Goal: Navigation & Orientation: Understand site structure

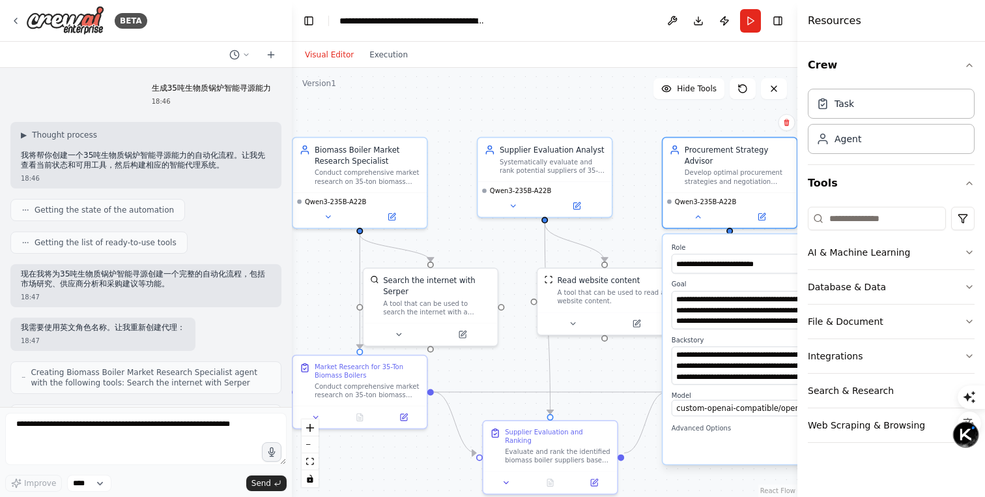
scroll to position [806, 0]
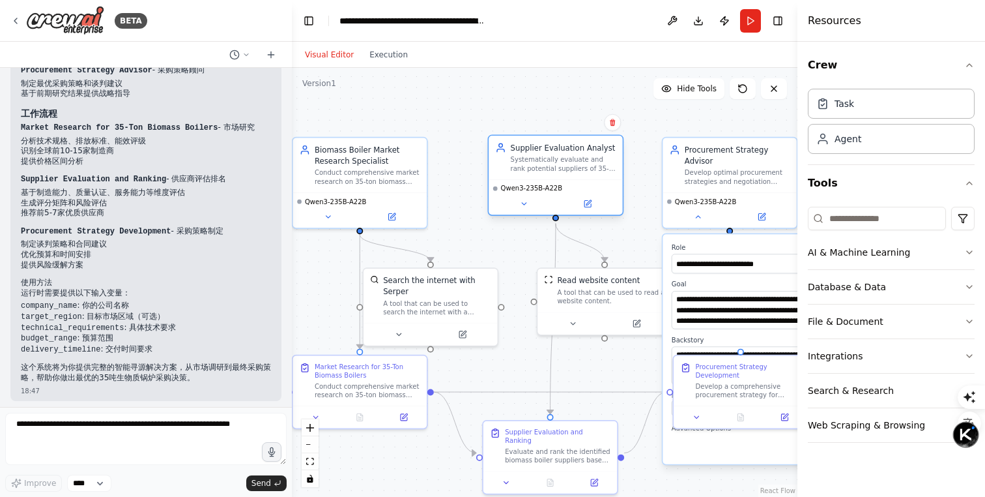
drag, startPoint x: 0, startPoint y: 0, endPoint x: 553, endPoint y: 152, distance: 573.7
click at [553, 152] on div "Supplier Evaluation Analyst" at bounding box center [564, 147] width 106 height 11
click at [585, 208] on button at bounding box center [587, 203] width 61 height 13
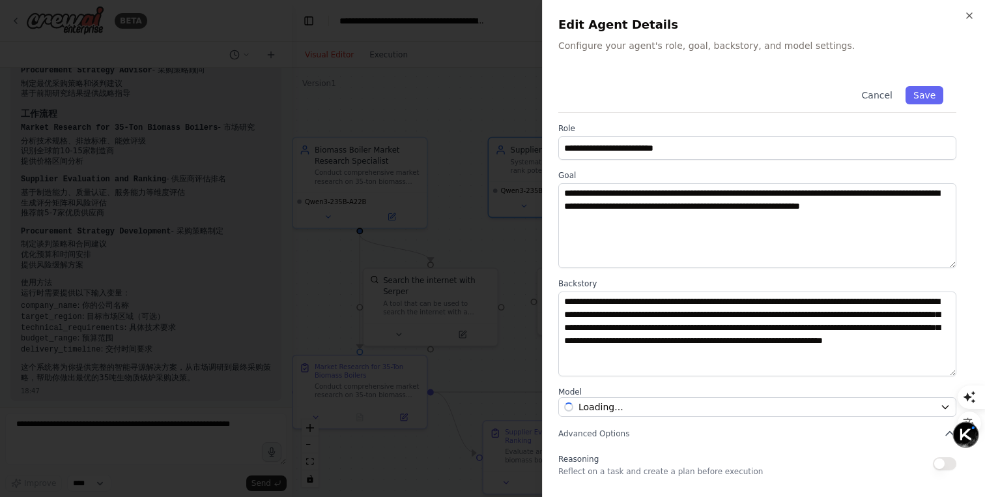
click at [487, 191] on div at bounding box center [492, 248] width 985 height 497
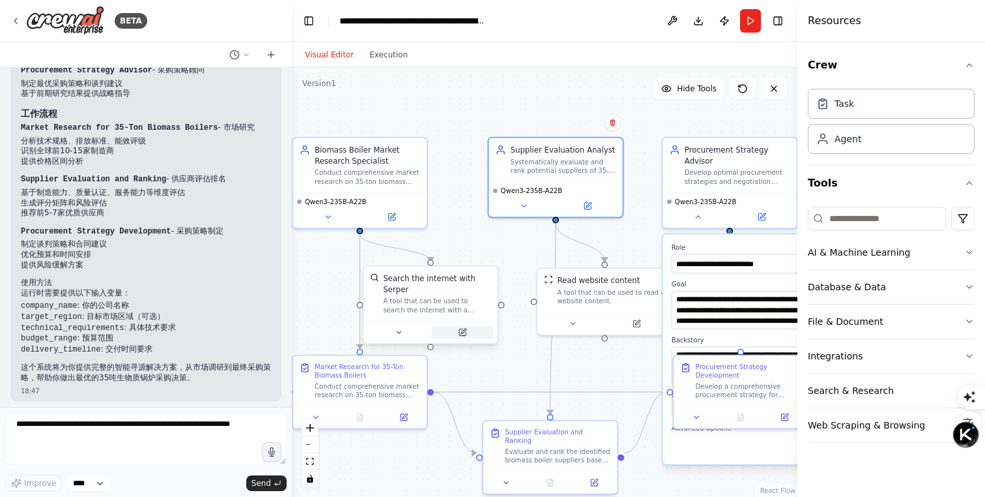
click at [465, 334] on icon at bounding box center [462, 332] width 7 height 7
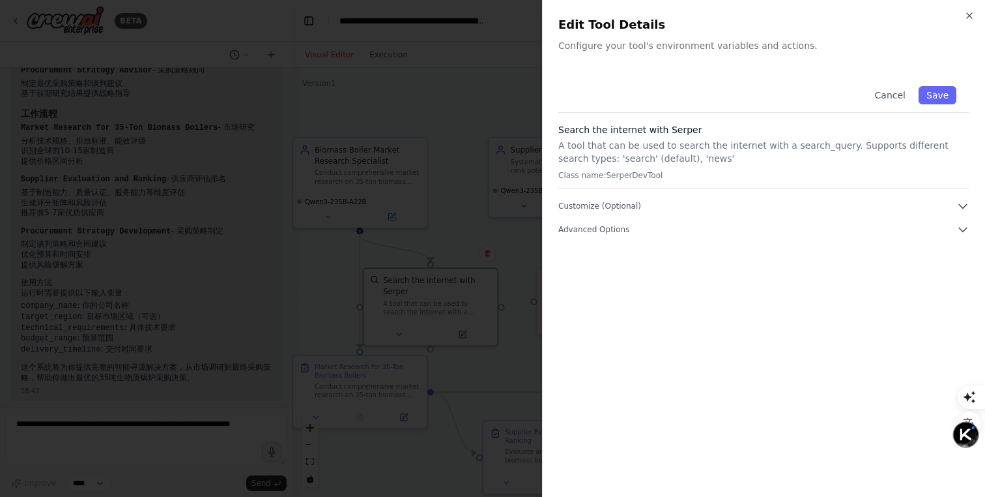
click at [692, 199] on div "Cancel Save Search the internet with Serper A tool that can be used to search t…" at bounding box center [763, 154] width 411 height 163
click at [699, 203] on button "Customize (Optional)" at bounding box center [763, 205] width 411 height 13
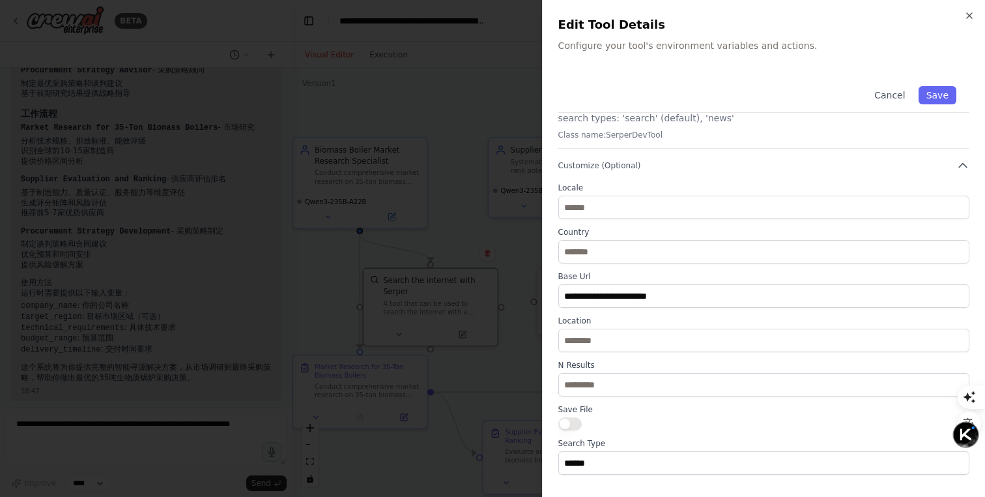
scroll to position [0, 0]
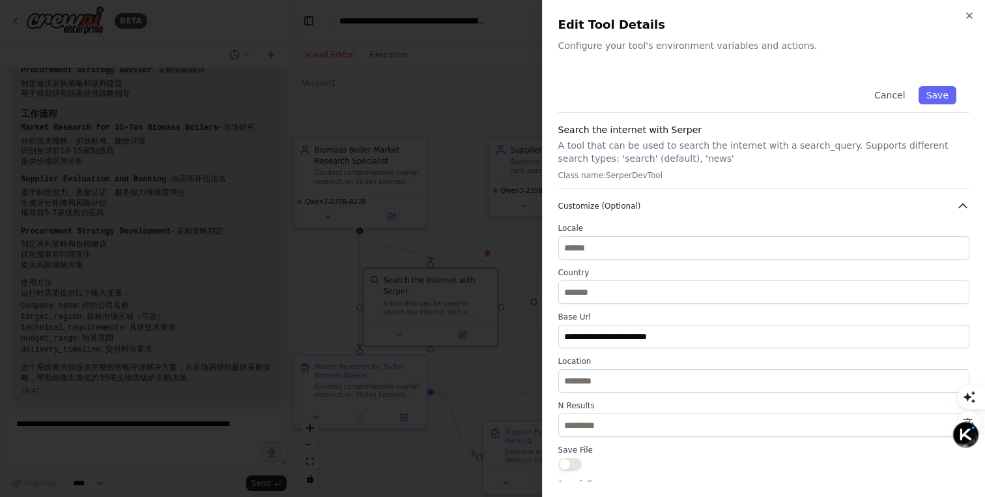
click at [871, 206] on button "Customize (Optional)" at bounding box center [763, 205] width 411 height 13
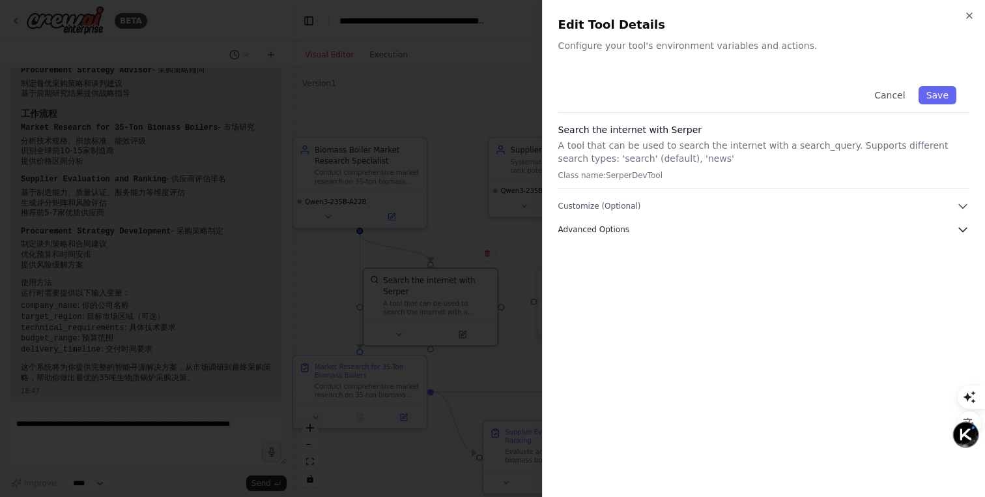
click at [860, 233] on button "Advanced Options" at bounding box center [763, 229] width 411 height 13
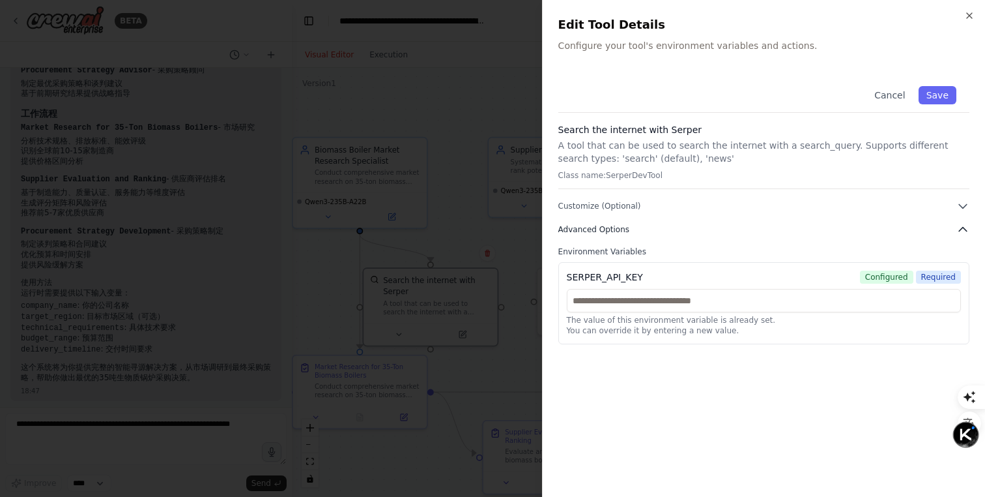
click at [860, 233] on button "Advanced Options" at bounding box center [763, 229] width 411 height 13
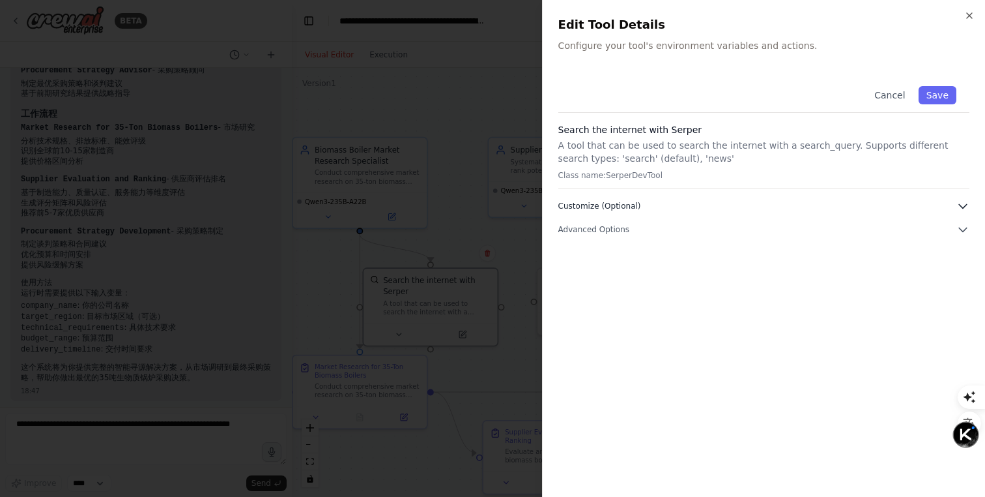
click at [895, 206] on button "Customize (Optional)" at bounding box center [763, 205] width 411 height 13
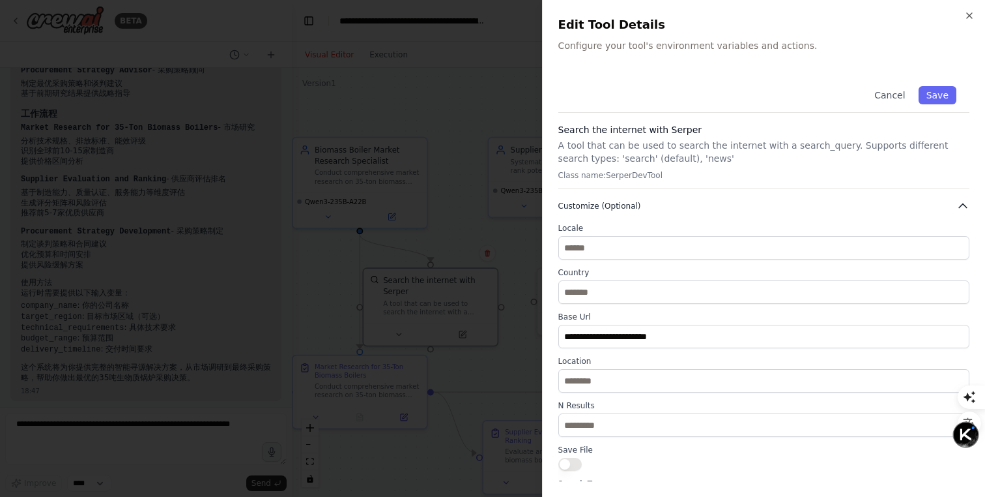
click at [942, 205] on button "Customize (Optional)" at bounding box center [763, 205] width 411 height 13
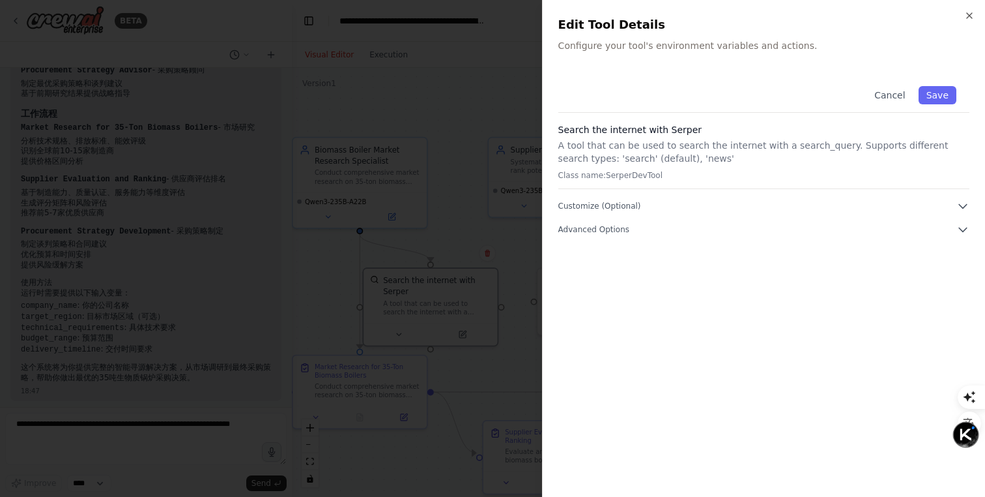
click at [437, 225] on div at bounding box center [492, 248] width 985 height 497
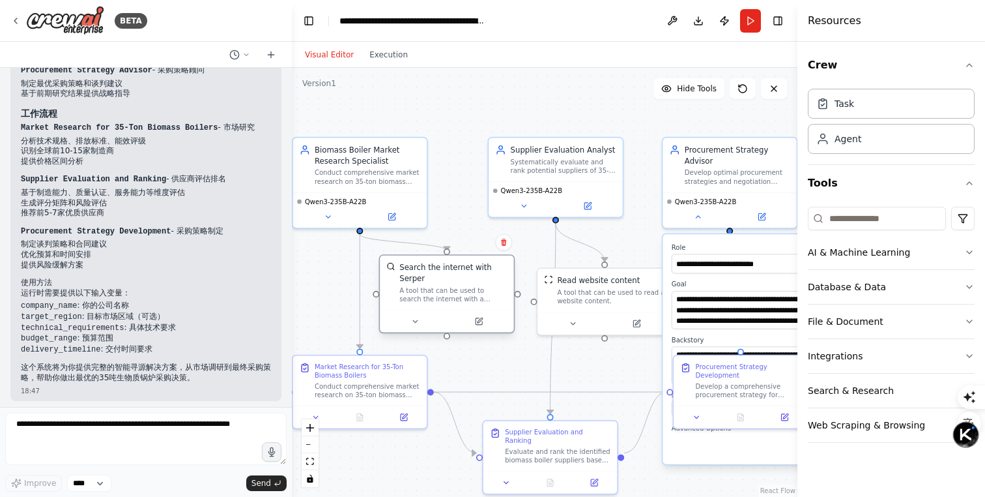
drag, startPoint x: 467, startPoint y: 281, endPoint x: 481, endPoint y: 270, distance: 17.7
click at [481, 270] on div "Search the internet with Serper" at bounding box center [453, 273] width 108 height 22
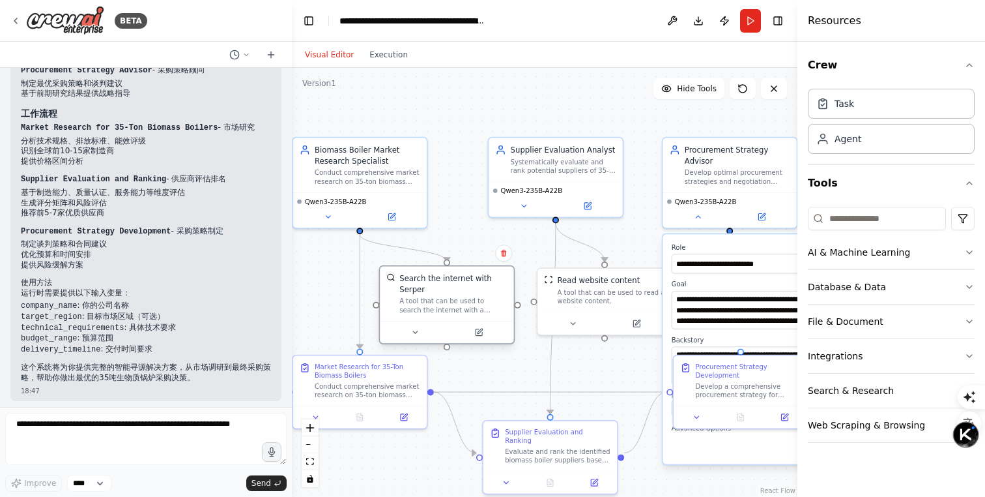
drag, startPoint x: 483, startPoint y: 265, endPoint x: 483, endPoint y: 273, distance: 8.5
click at [483, 273] on div "Search the internet with Serper" at bounding box center [453, 284] width 108 height 22
click at [966, 63] on icon "button" at bounding box center [969, 65] width 10 height 10
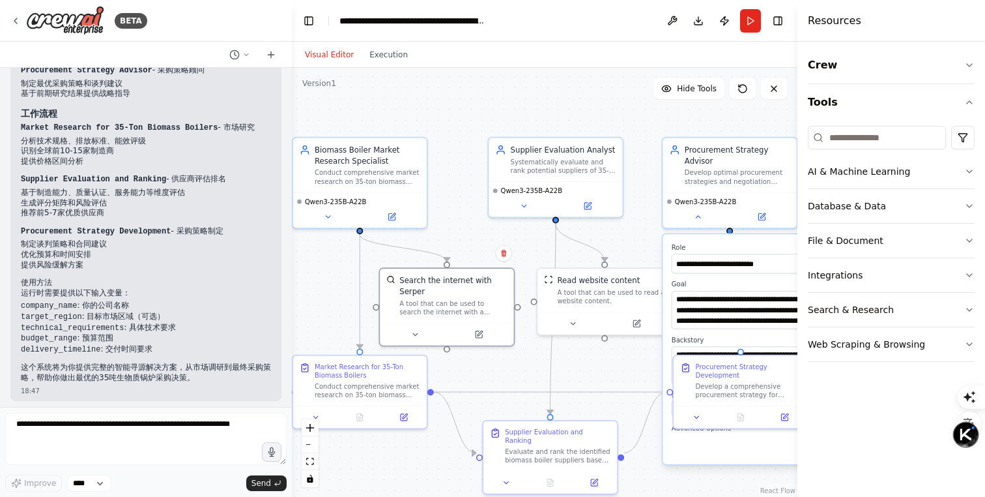
click at [616, 113] on div ".deletable-edge-delete-btn { width: 20px; height: 20px; border: 0px solid #ffff…" at bounding box center [545, 282] width 506 height 429
click at [971, 98] on icon "button" at bounding box center [969, 102] width 10 height 10
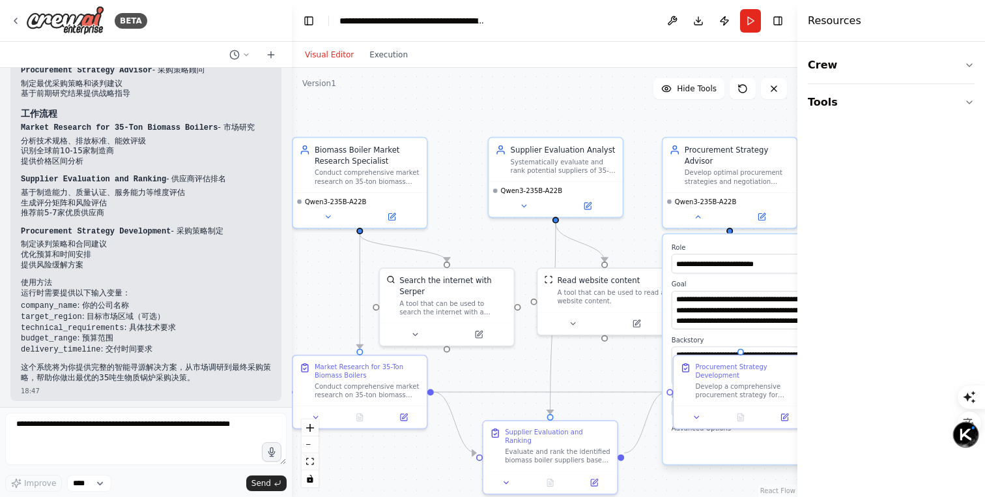
click at [594, 113] on div ".deletable-edge-delete-btn { width: 20px; height: 20px; border: 0px solid #ffff…" at bounding box center [545, 282] width 506 height 429
click at [622, 115] on div ".deletable-edge-delete-btn { width: 20px; height: 20px; border: 0px solid #ffff…" at bounding box center [545, 282] width 506 height 429
click at [907, 108] on button "Tools" at bounding box center [891, 102] width 167 height 36
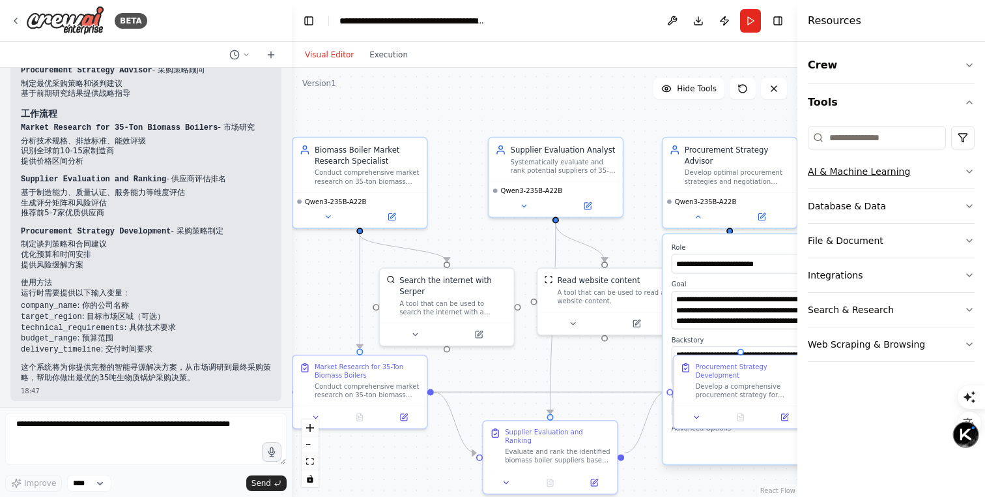
click at [910, 176] on button "AI & Machine Learning" at bounding box center [891, 171] width 167 height 34
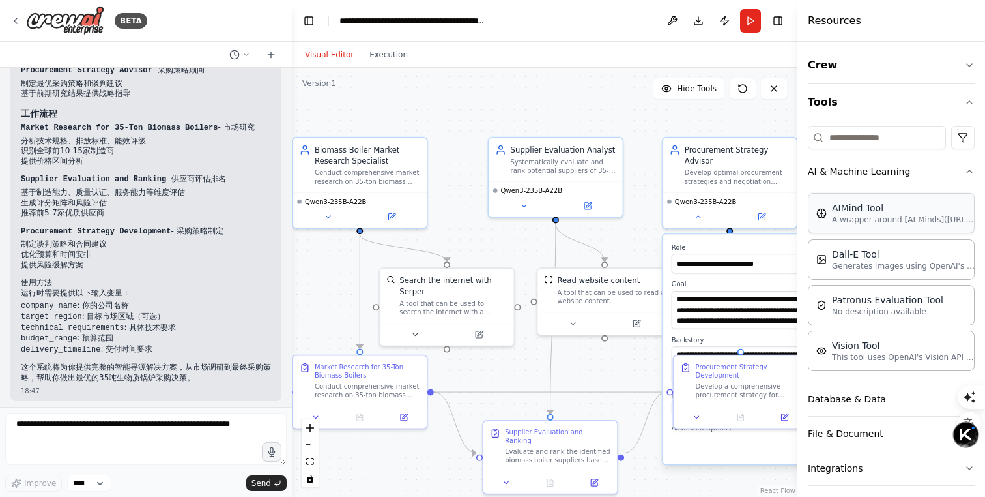
click at [901, 203] on div "AIMind Tool" at bounding box center [903, 207] width 143 height 13
click at [899, 214] on p "A wrapper around [AI-Minds](https://mindsdb.com/minds). Useful for when you nee…" at bounding box center [903, 219] width 143 height 10
click at [922, 215] on p "A wrapper around [AI-Minds](https://mindsdb.com/minds). Useful for when you nee…" at bounding box center [903, 219] width 143 height 10
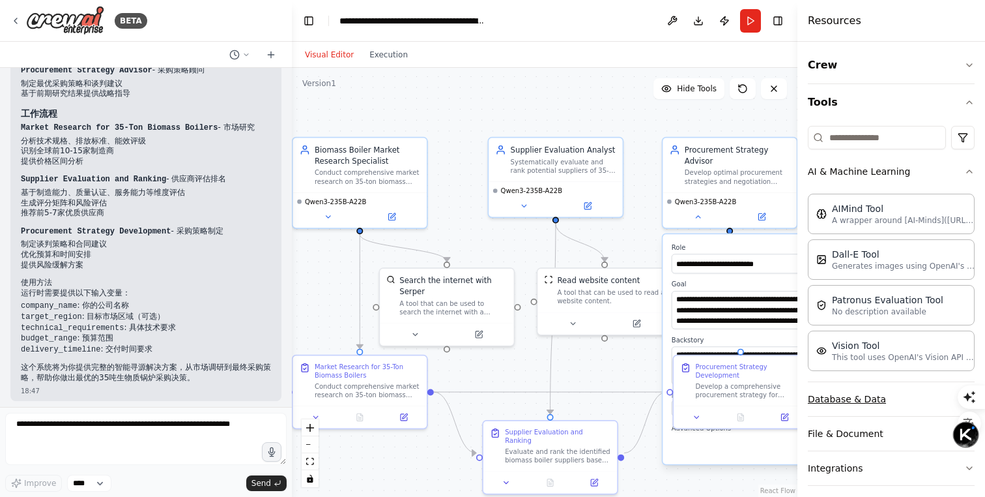
click at [886, 388] on button "Database & Data" at bounding box center [891, 399] width 167 height 34
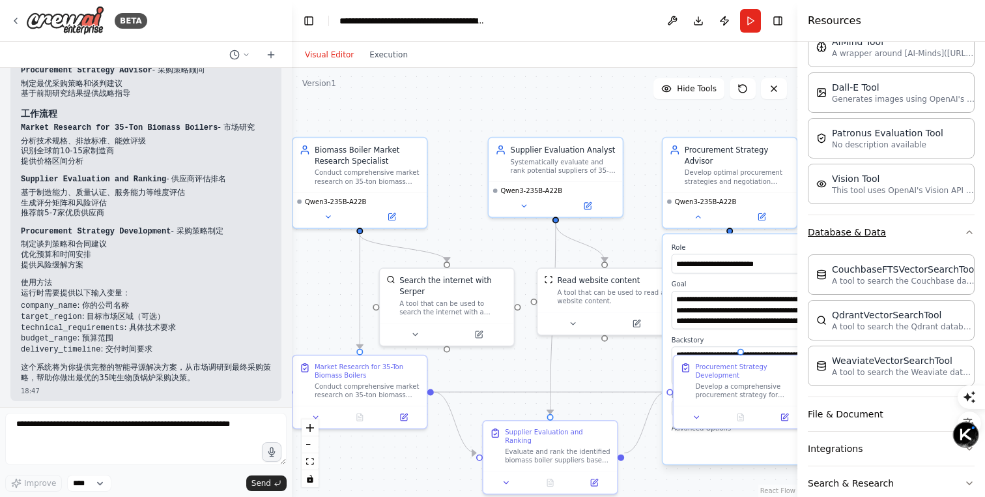
scroll to position [171, 0]
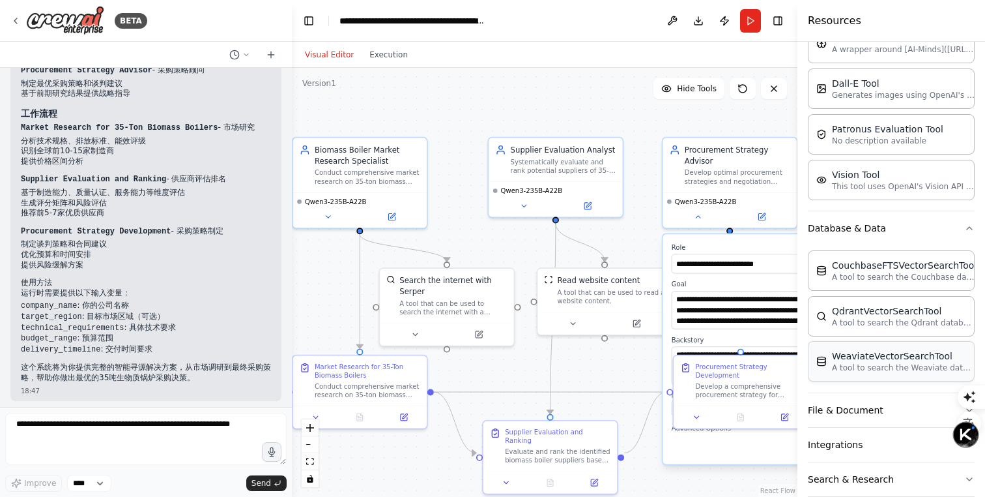
click at [902, 354] on div "WeaviateVectorSearchTool" at bounding box center [903, 355] width 143 height 13
click at [910, 317] on p "A tool to search the Qdrant database for relevant information on internal docum…" at bounding box center [903, 322] width 143 height 10
click at [894, 403] on button "File & Document" at bounding box center [891, 410] width 167 height 34
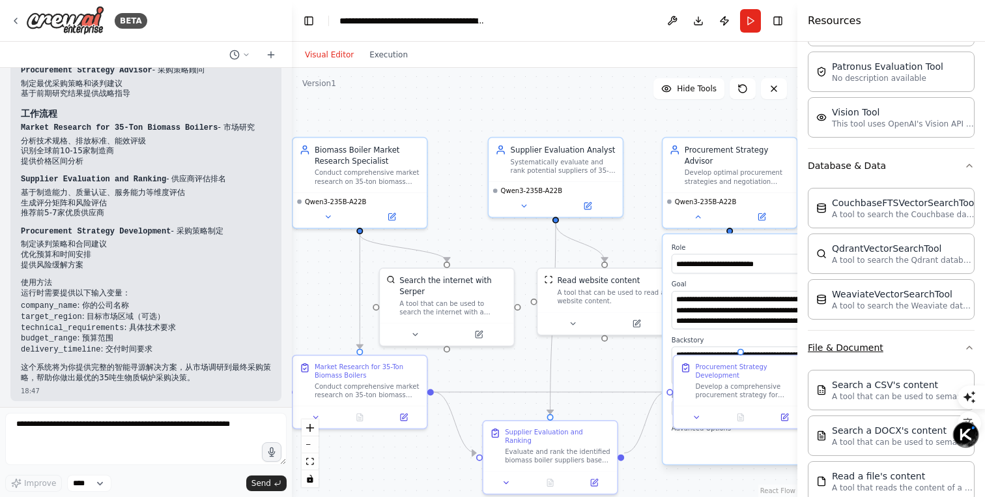
scroll to position [249, 0]
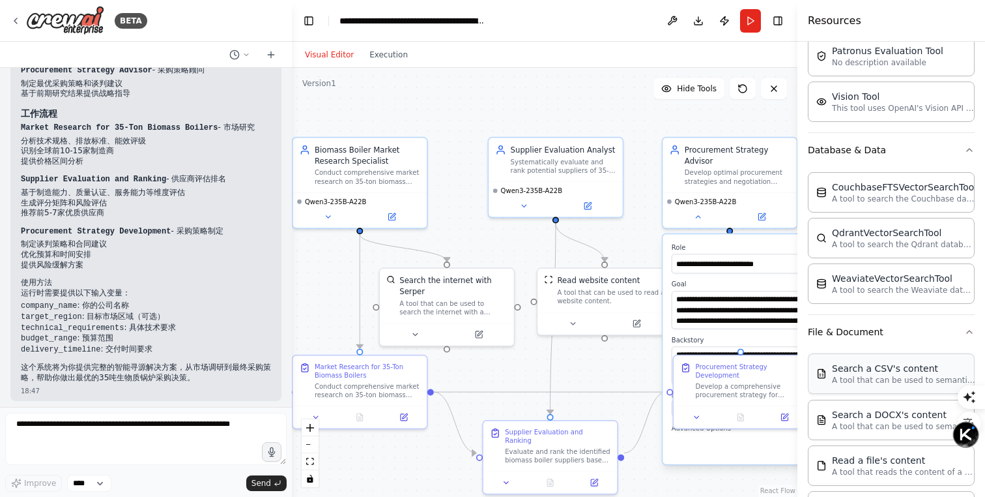
click at [903, 362] on div "Search a CSV's content" at bounding box center [903, 368] width 143 height 13
click at [890, 429] on p "A tool that can be used to semantic search a query from a DOCX's content." at bounding box center [903, 425] width 143 height 10
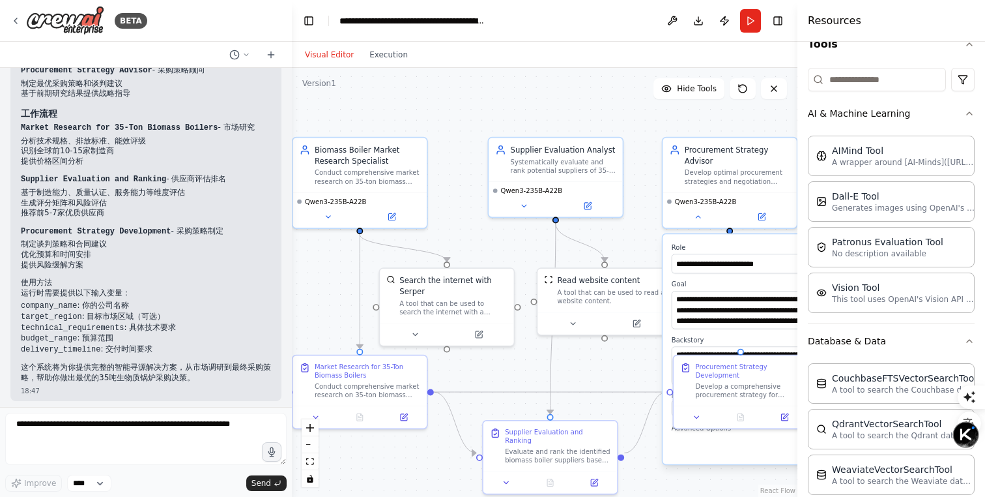
scroll to position [9, 0]
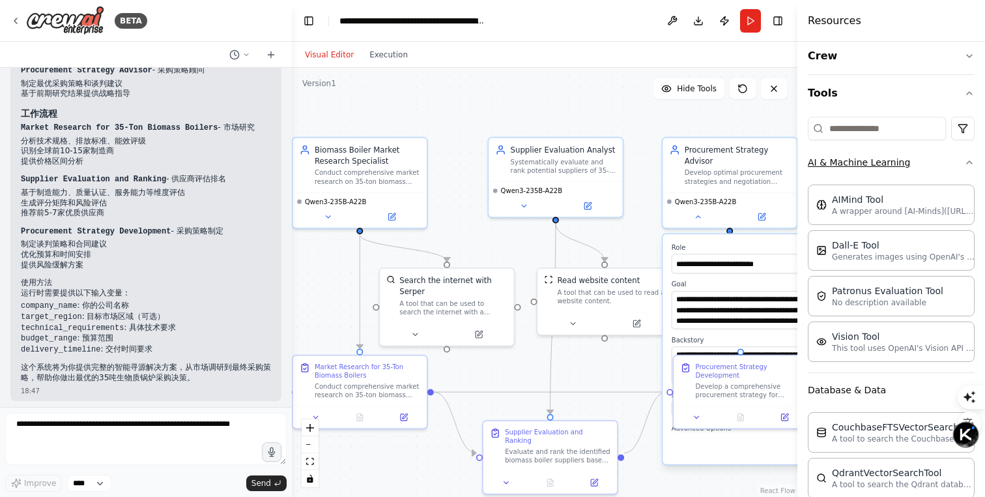
click at [953, 157] on button "AI & Machine Learning" at bounding box center [891, 162] width 167 height 34
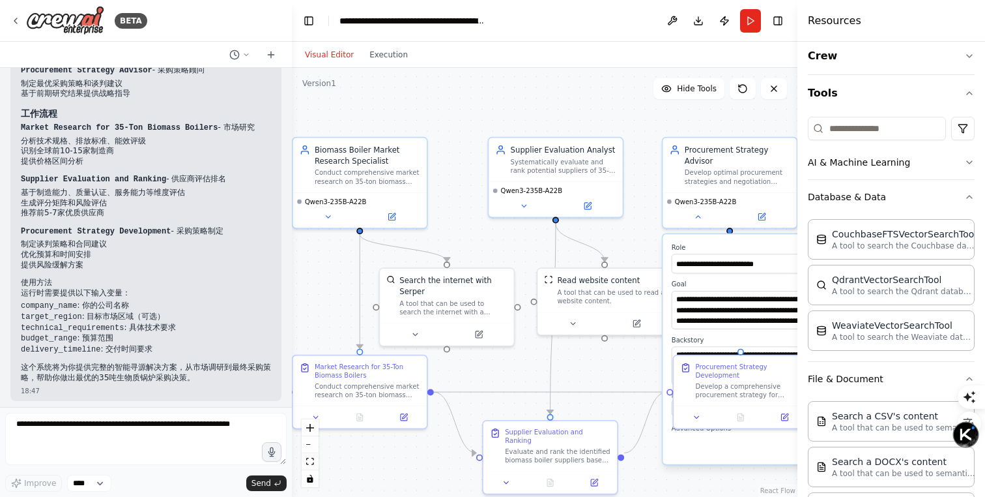
click at [584, 102] on div ".deletable-edge-delete-btn { width: 20px; height: 20px; border: 0px solid #ffff…" at bounding box center [545, 282] width 506 height 429
click at [389, 54] on button "Execution" at bounding box center [389, 55] width 54 height 16
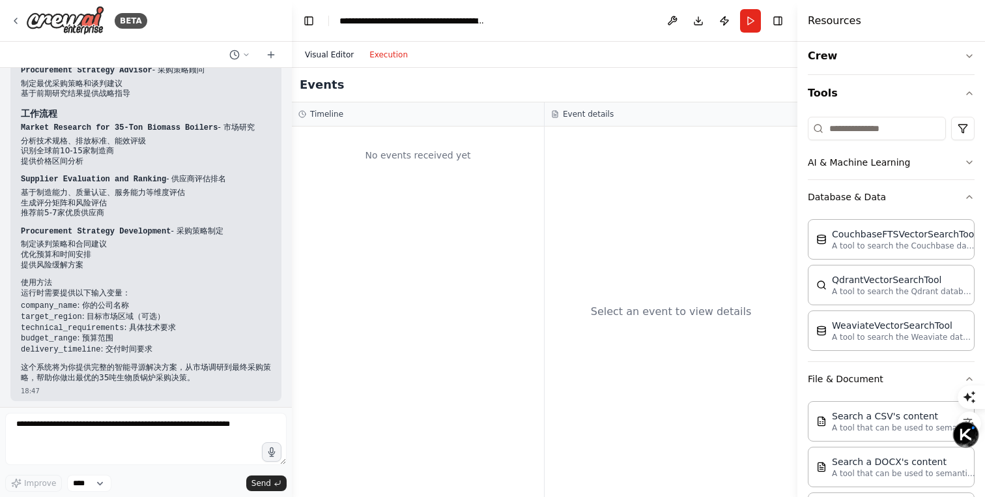
click at [330, 52] on button "Visual Editor" at bounding box center [329, 55] width 65 height 16
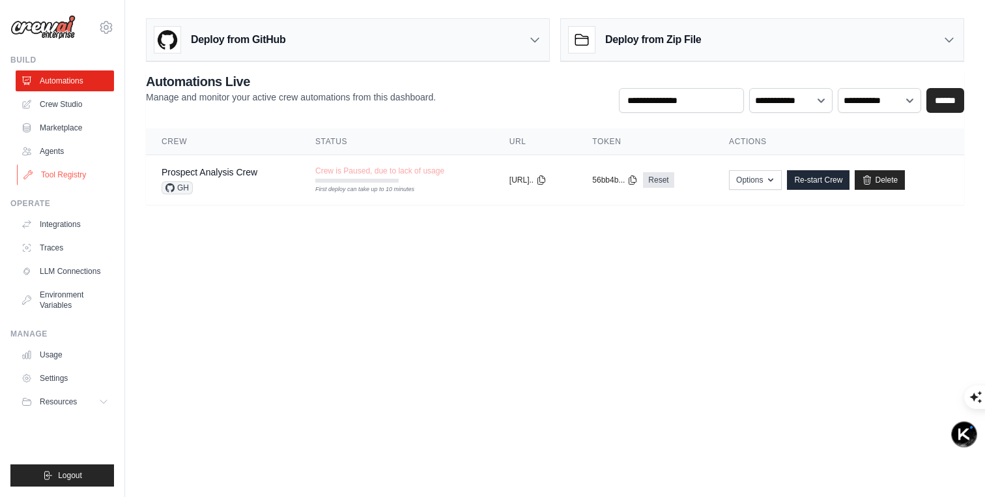
click at [74, 176] on link "Tool Registry" at bounding box center [66, 174] width 98 height 21
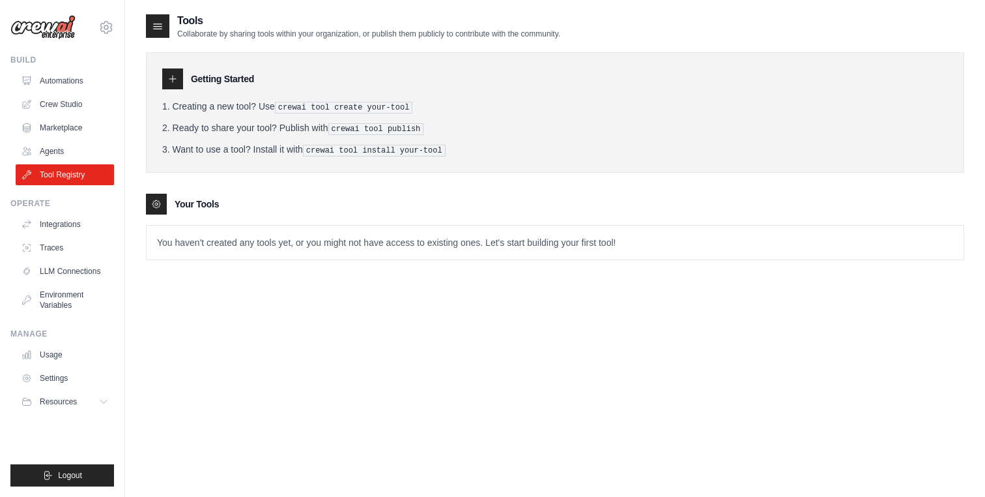
click at [246, 298] on div "Tools Collaborate by sharing tools within your organization, or publish them pu…" at bounding box center [555, 261] width 818 height 497
click at [96, 274] on link "LLM Connections" at bounding box center [66, 271] width 98 height 21
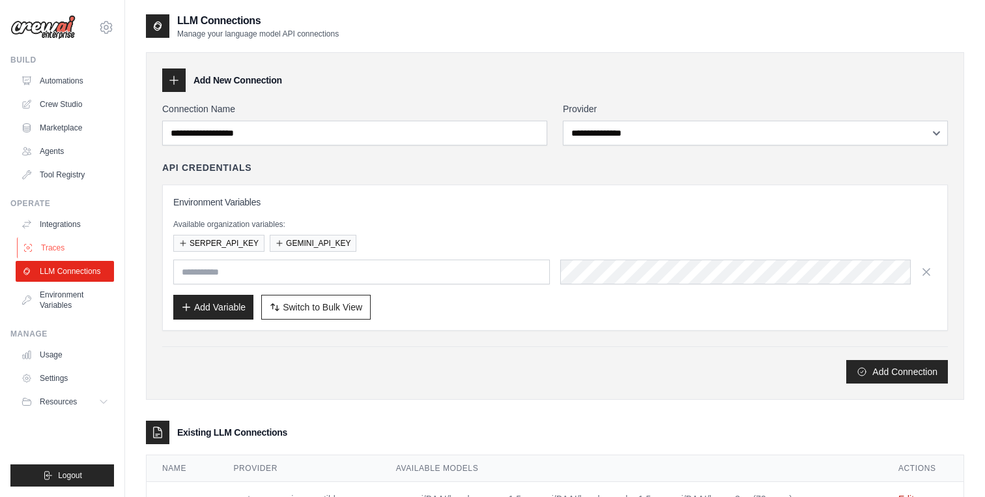
click at [71, 247] on link "Traces" at bounding box center [66, 247] width 98 height 21
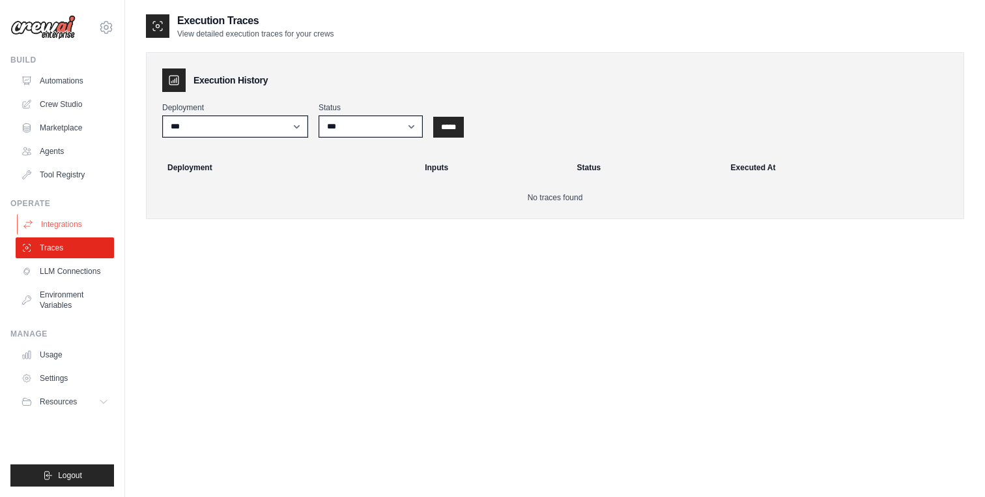
click at [83, 222] on link "Integrations" at bounding box center [66, 224] width 98 height 21
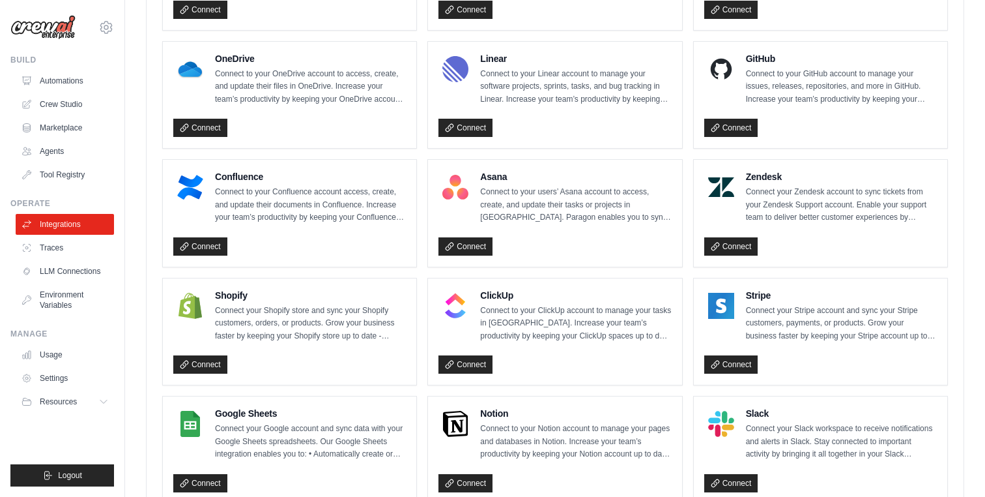
scroll to position [761, 0]
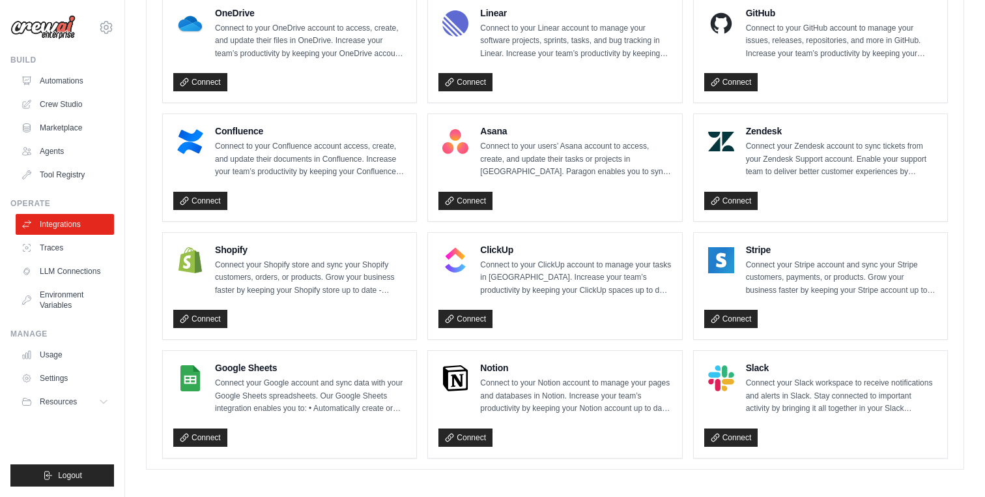
click at [513, 141] on p "Connect to your users’ Asana account to access, create, and update their tasks …" at bounding box center [575, 159] width 191 height 38
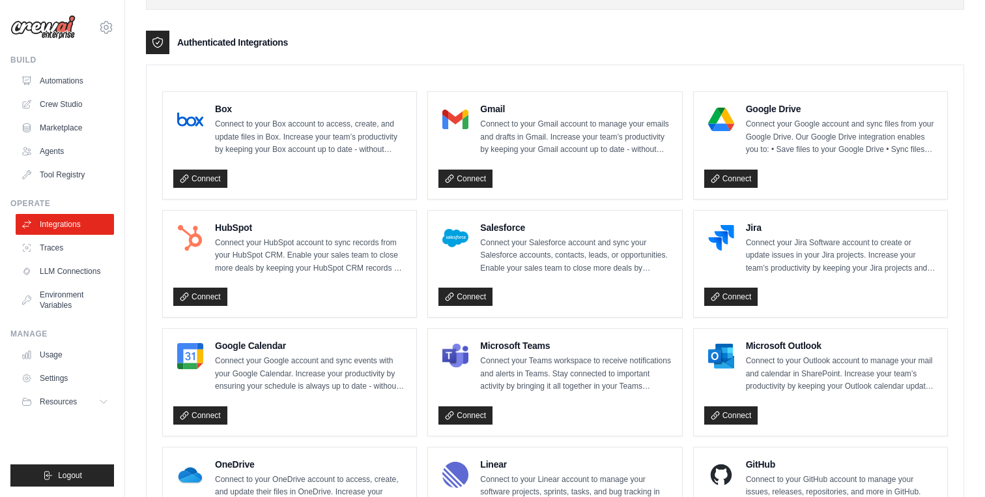
scroll to position [306, 0]
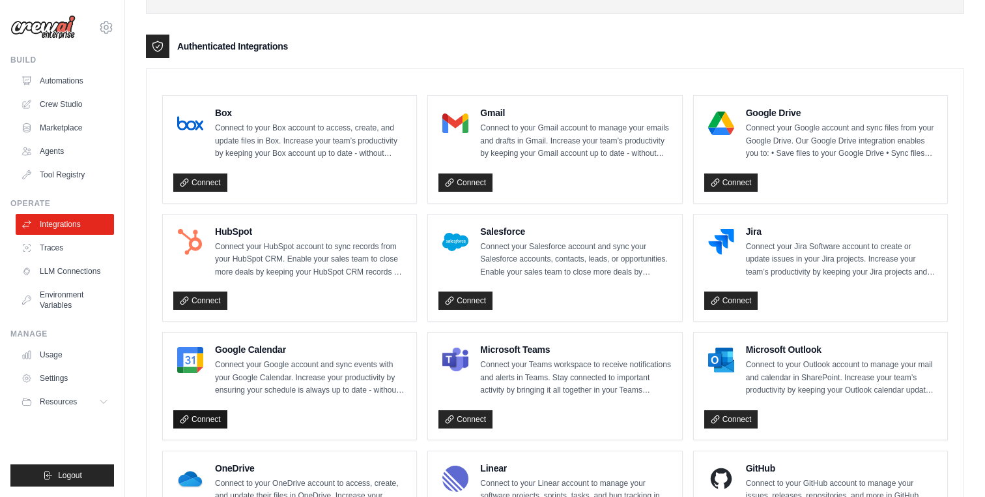
click at [205, 414] on link "Connect" at bounding box center [200, 419] width 54 height 18
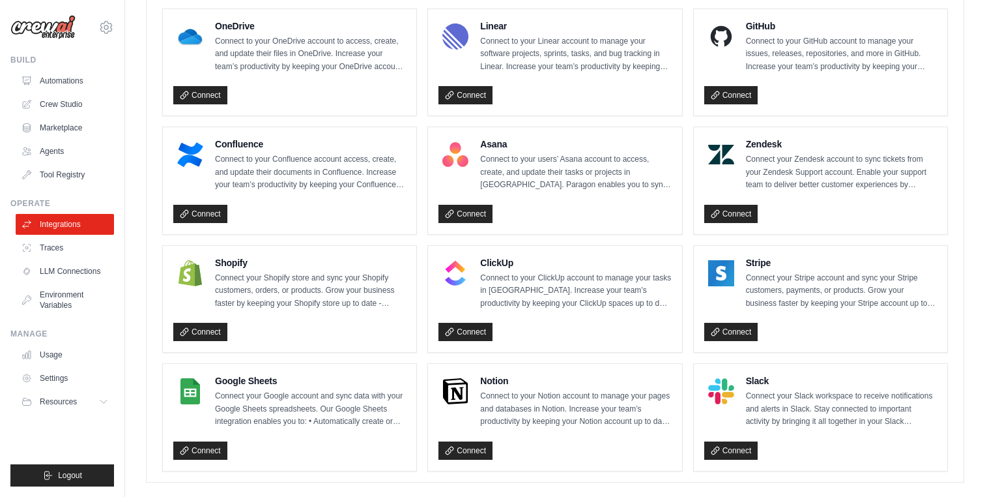
scroll to position [761, 0]
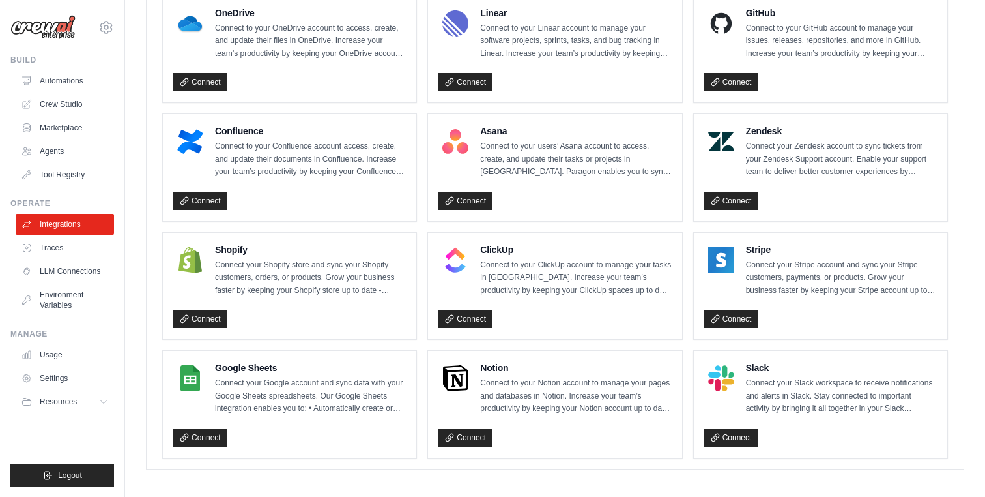
click at [420, 223] on ul "Box Connect to your Box account to access, create, and update files in Box. Inc…" at bounding box center [555, 49] width 786 height 818
click at [79, 306] on link "Environment Variables" at bounding box center [66, 299] width 98 height 31
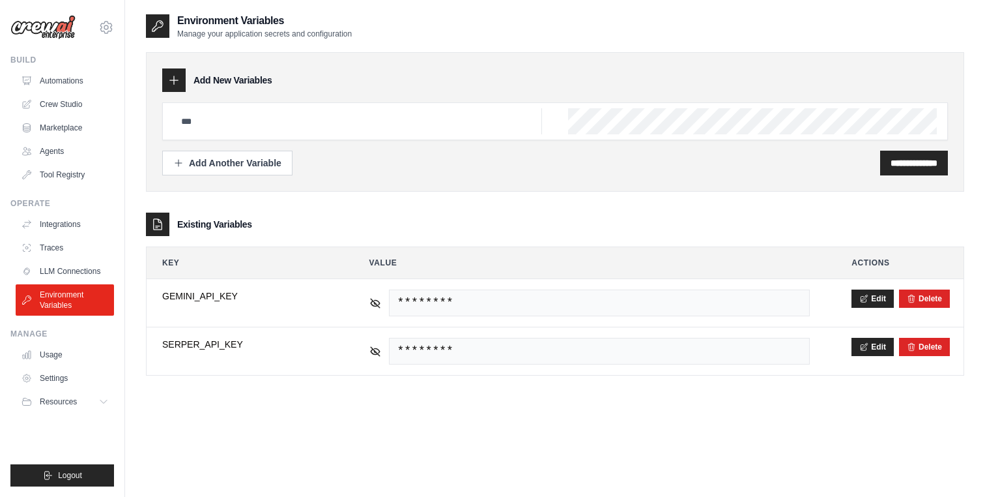
click at [436, 78] on div "Add New Variables" at bounding box center [555, 79] width 786 height 23
click at [432, 177] on div "**********" at bounding box center [555, 121] width 818 height 139
click at [96, 268] on link "LLM Connections" at bounding box center [66, 271] width 98 height 21
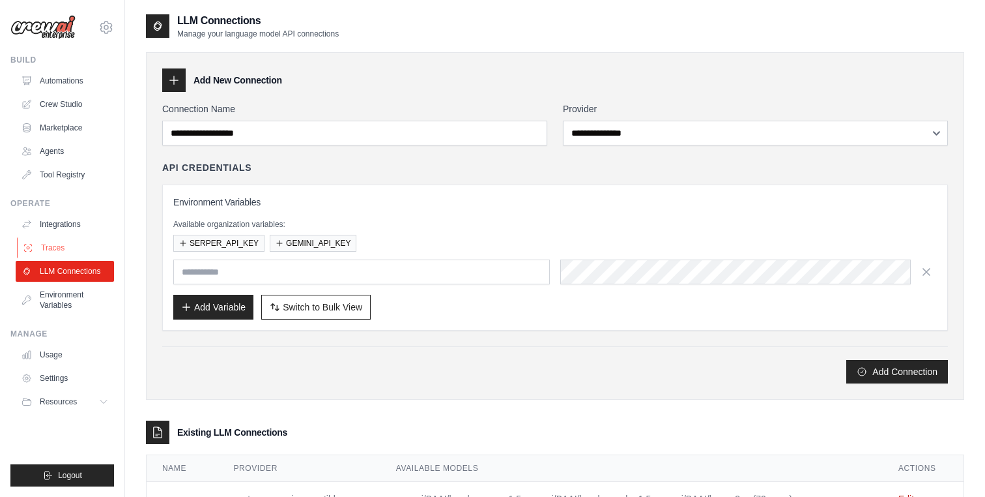
click at [59, 248] on link "Traces" at bounding box center [66, 247] width 98 height 21
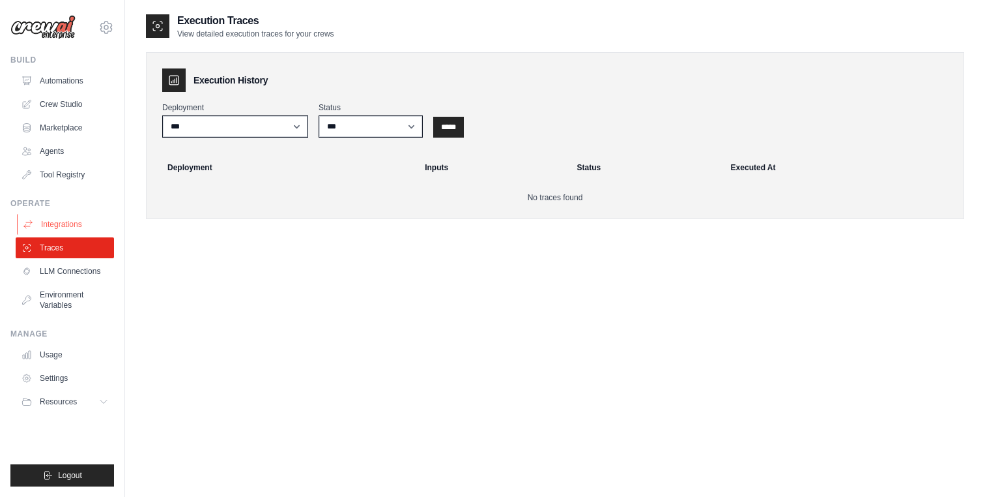
click at [76, 222] on link "Integrations" at bounding box center [66, 224] width 98 height 21
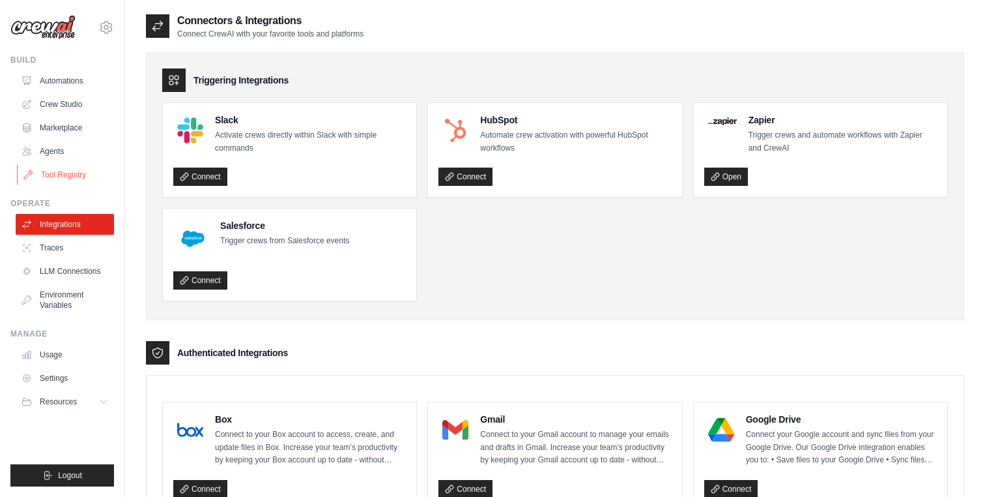
click at [85, 179] on link "Tool Registry" at bounding box center [66, 174] width 98 height 21
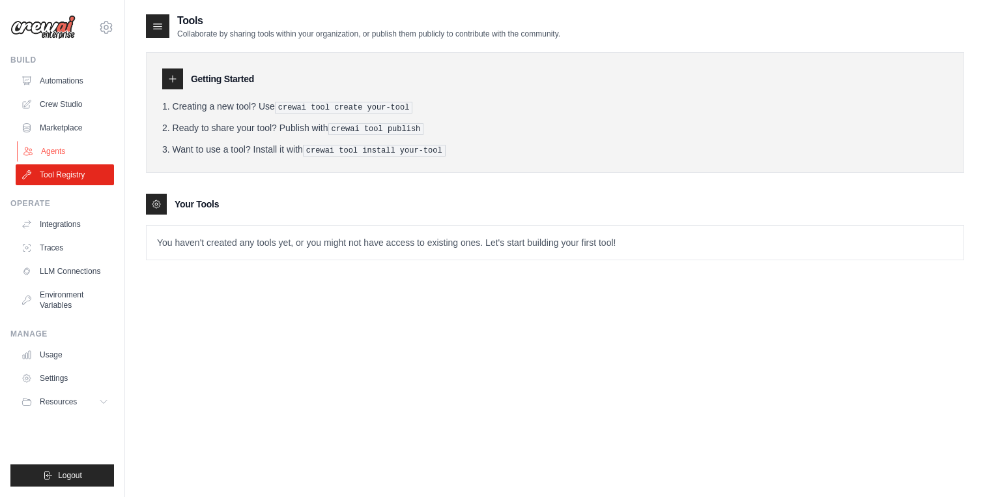
click at [91, 152] on link "Agents" at bounding box center [66, 151] width 98 height 21
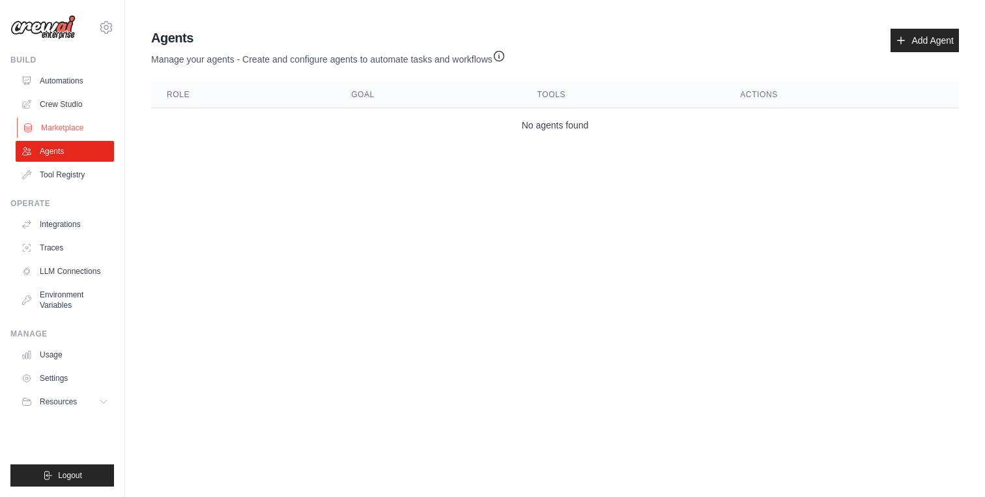
click at [94, 130] on link "Marketplace" at bounding box center [66, 127] width 98 height 21
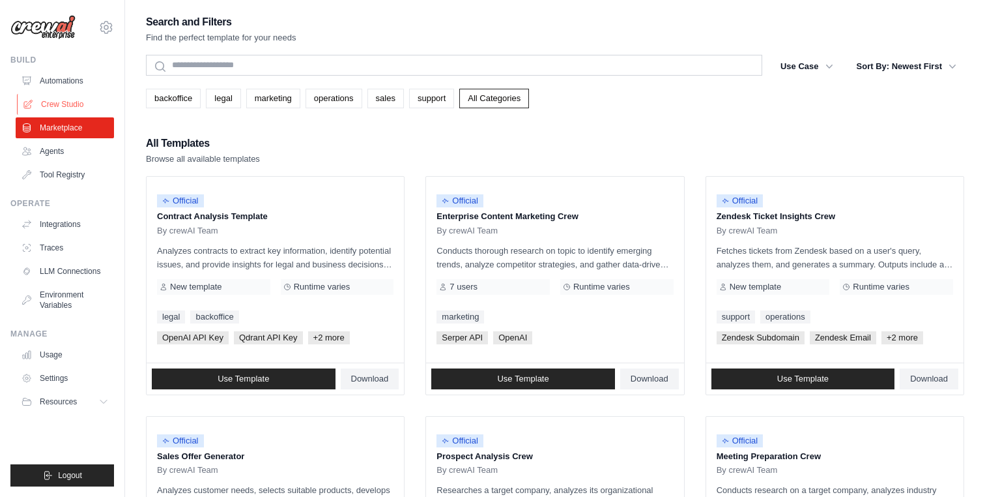
click at [94, 104] on link "Crew Studio" at bounding box center [66, 104] width 98 height 21
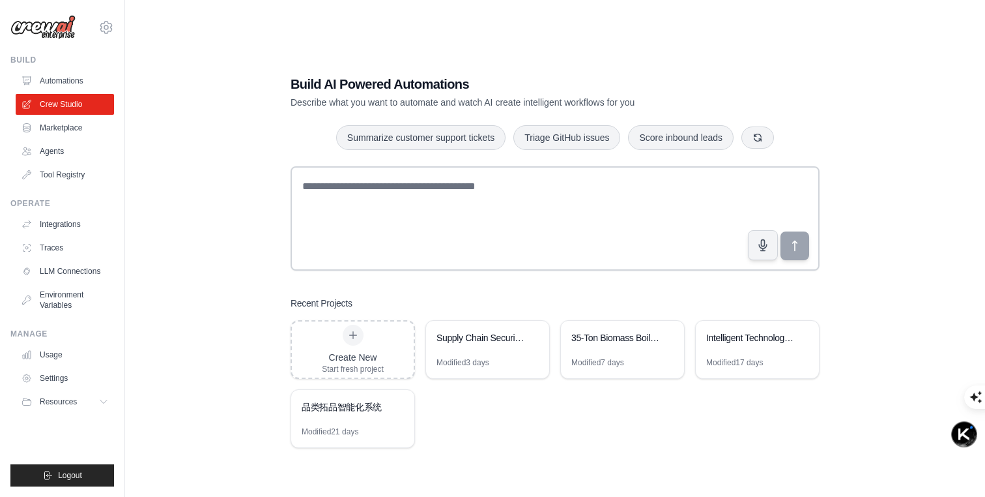
click at [91, 138] on ul "Automations Crew Studio Marketplace Agents Tool Registry" at bounding box center [65, 127] width 98 height 115
click at [86, 133] on link "Marketplace" at bounding box center [66, 127] width 98 height 21
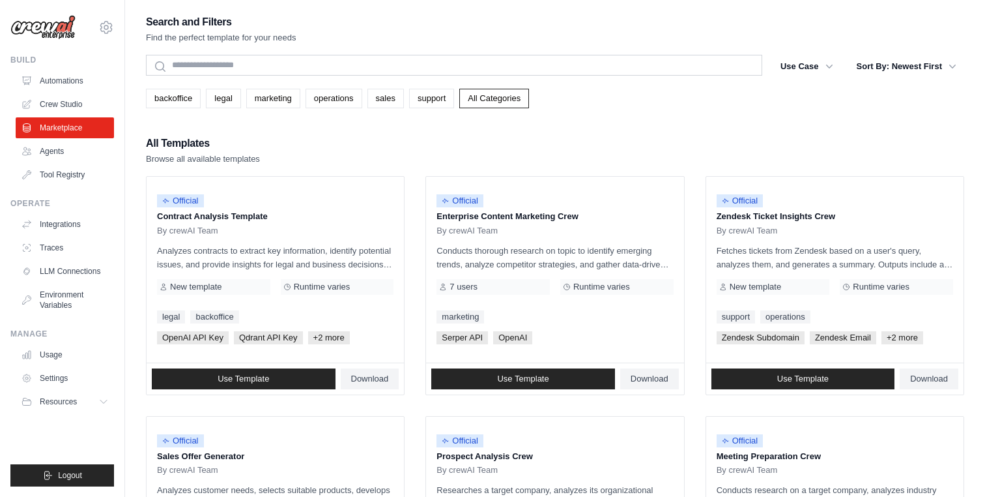
click at [81, 151] on link "Agents" at bounding box center [65, 151] width 98 height 21
